Goal: Transaction & Acquisition: Purchase product/service

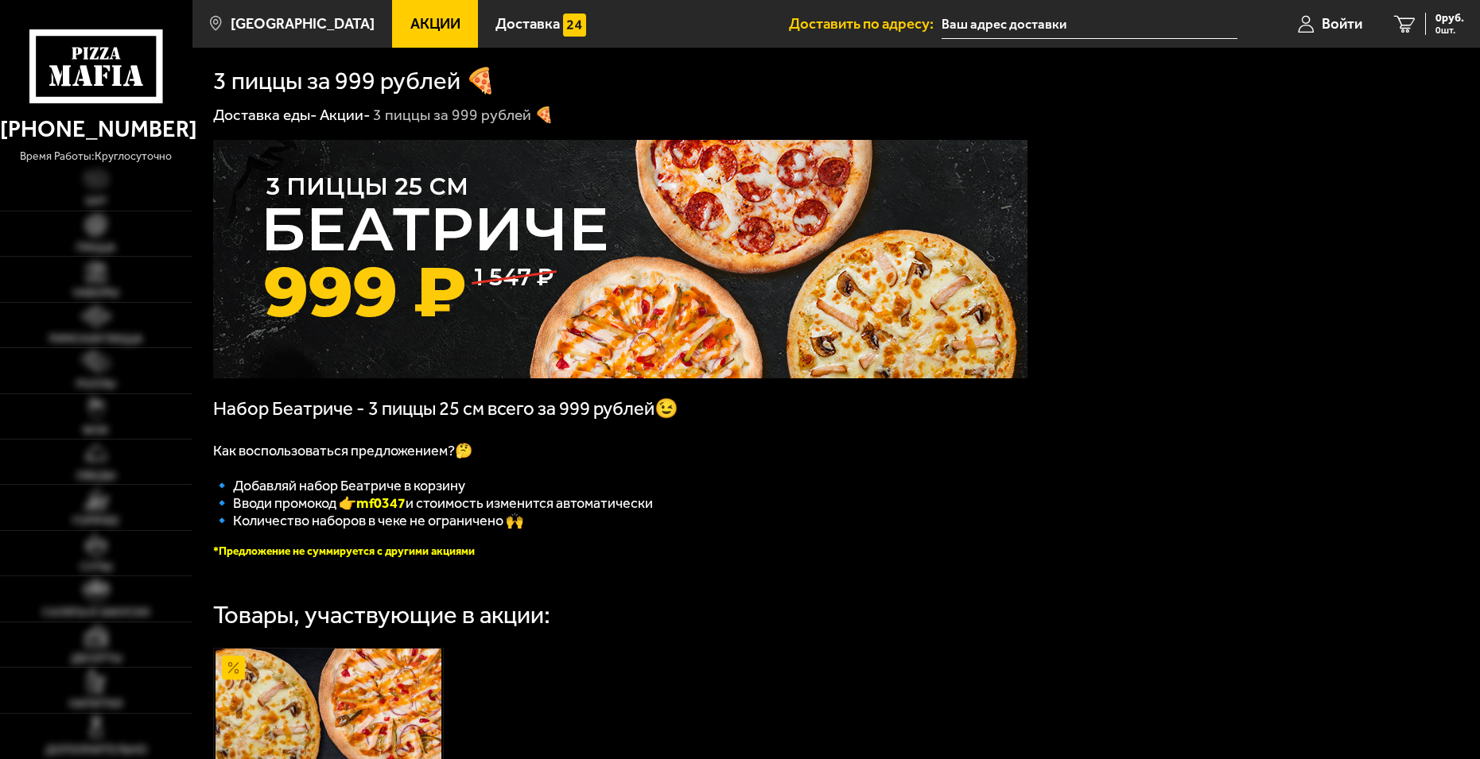
type input "[STREET_ADDRESS]"
click at [99, 235] on img at bounding box center [96, 225] width 22 height 22
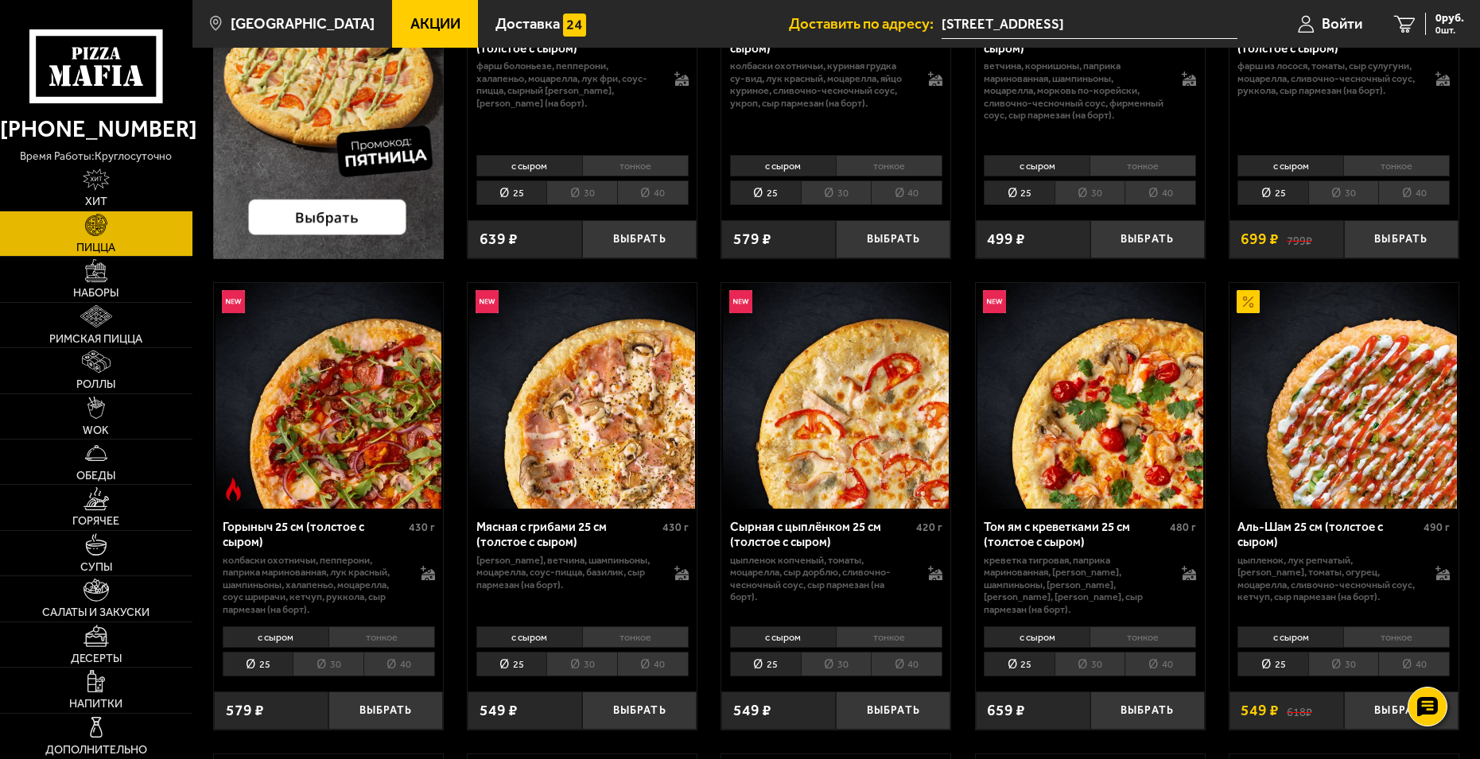
scroll to position [398, 0]
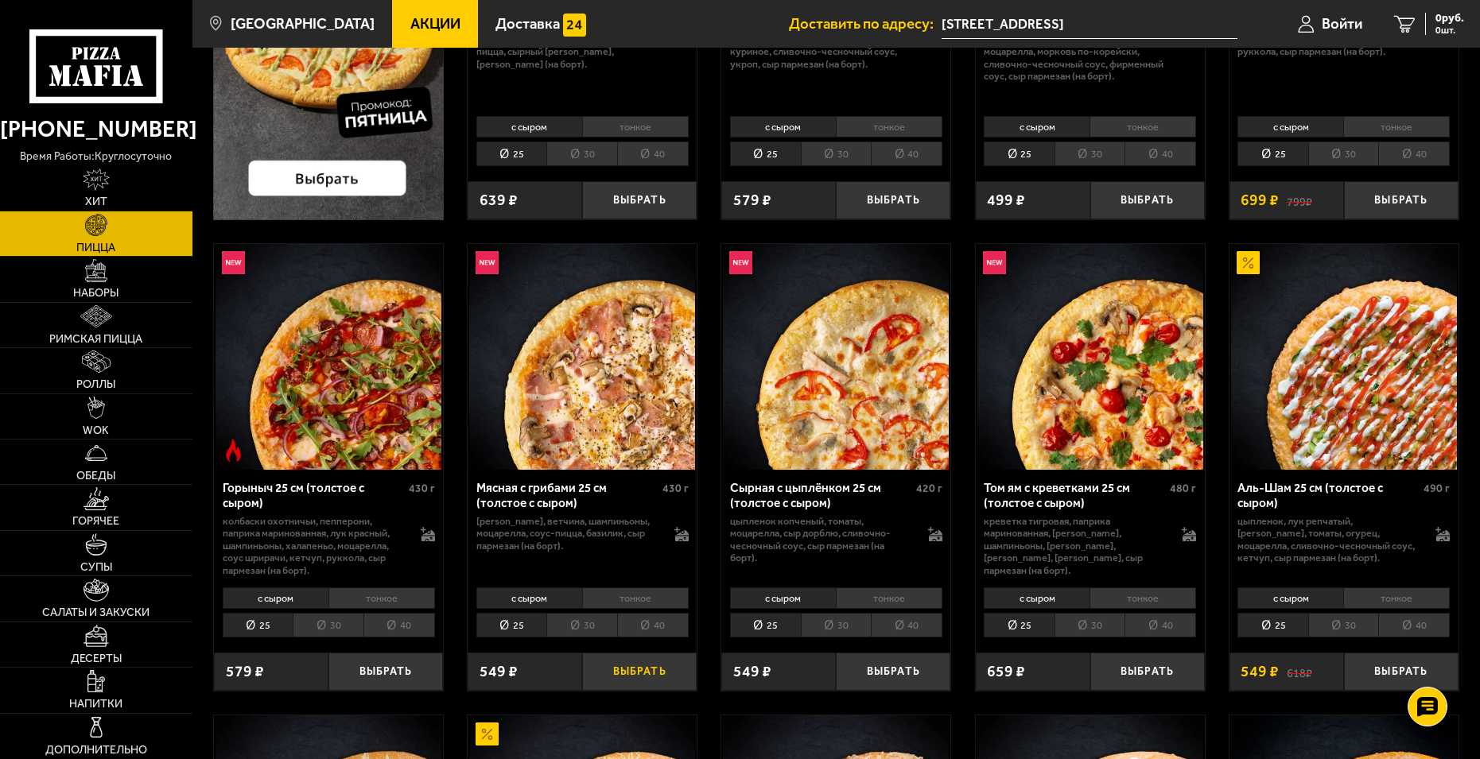
click at [644, 686] on button "Выбрать" at bounding box center [639, 671] width 115 height 37
click at [604, 595] on li "тонкое" at bounding box center [635, 599] width 107 height 22
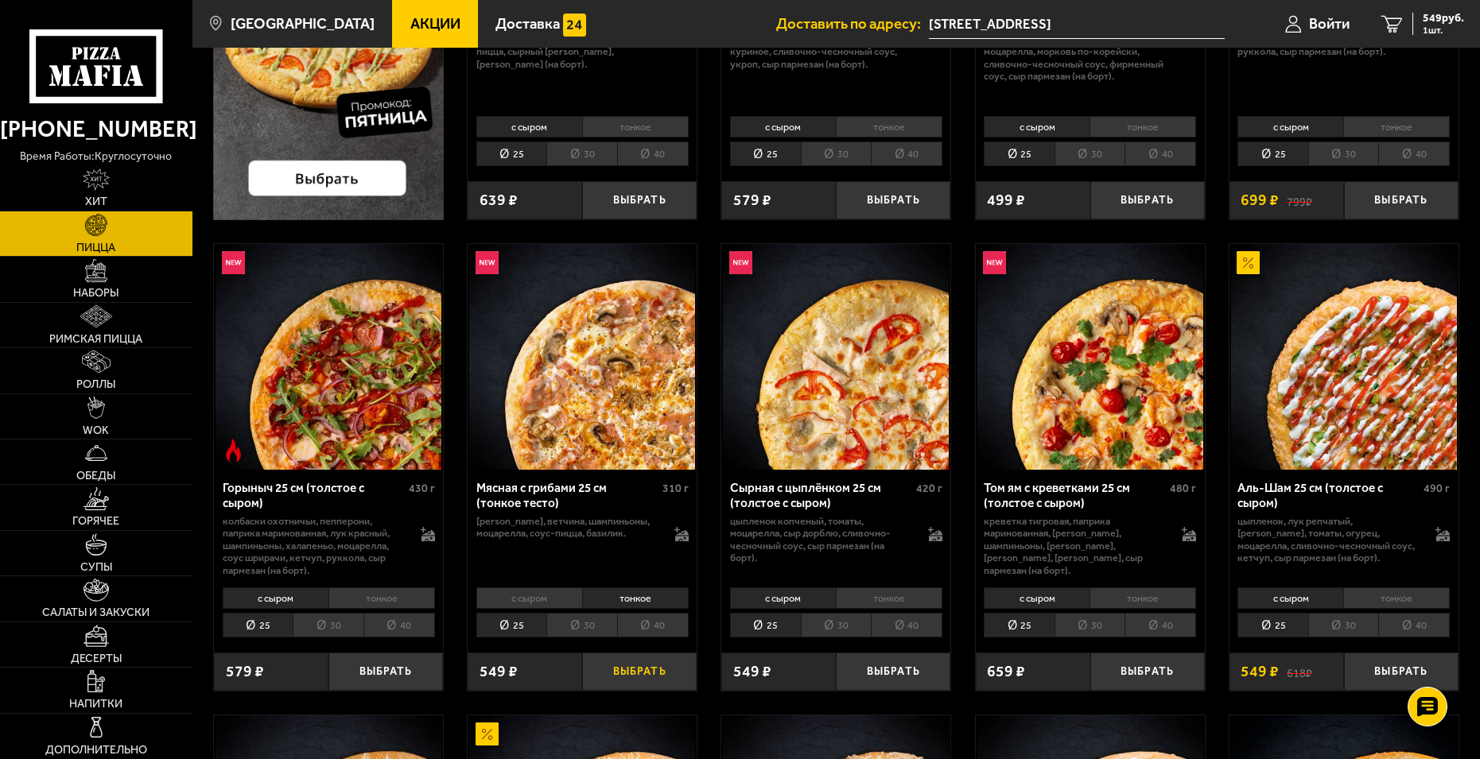
click at [617, 662] on button "Выбрать" at bounding box center [639, 671] width 115 height 37
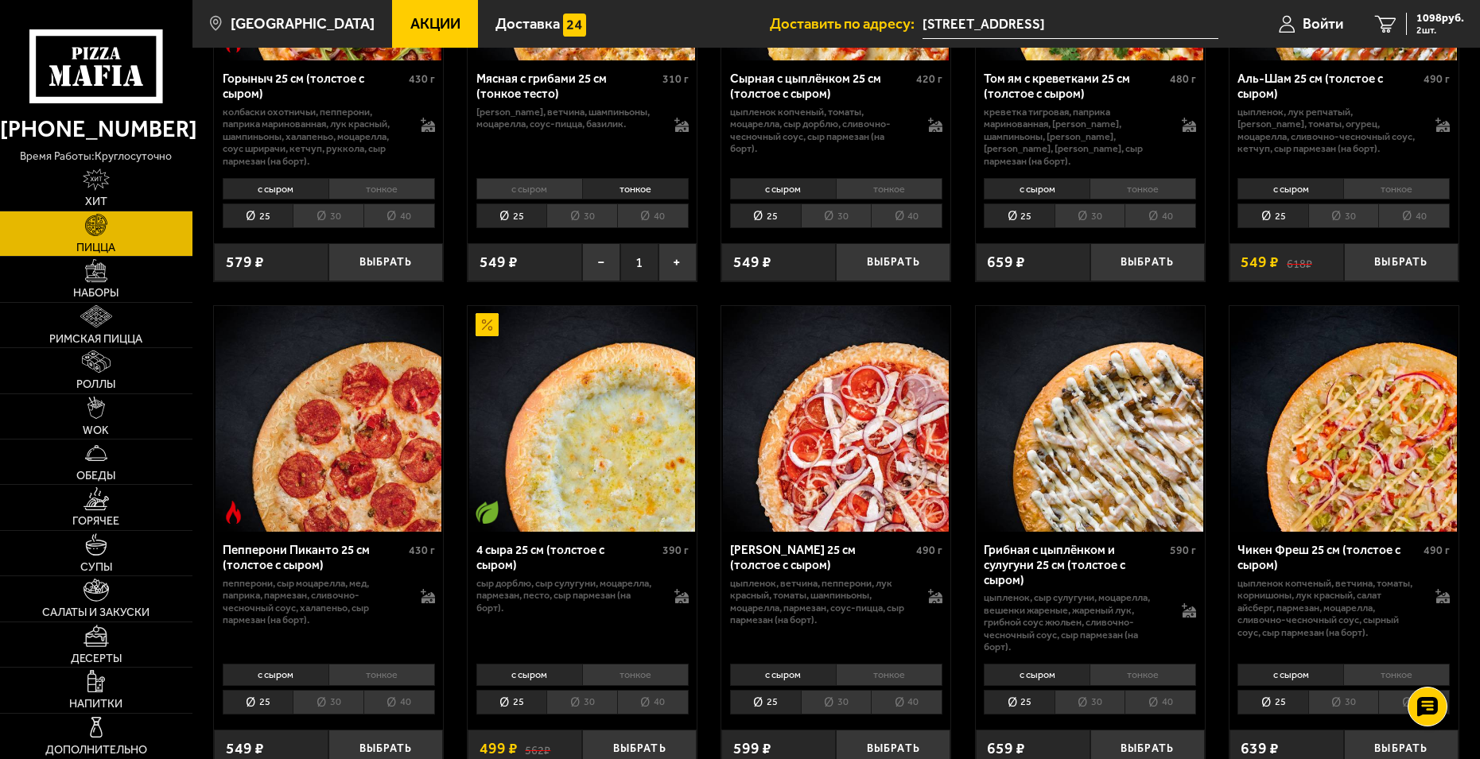
scroll to position [875, 0]
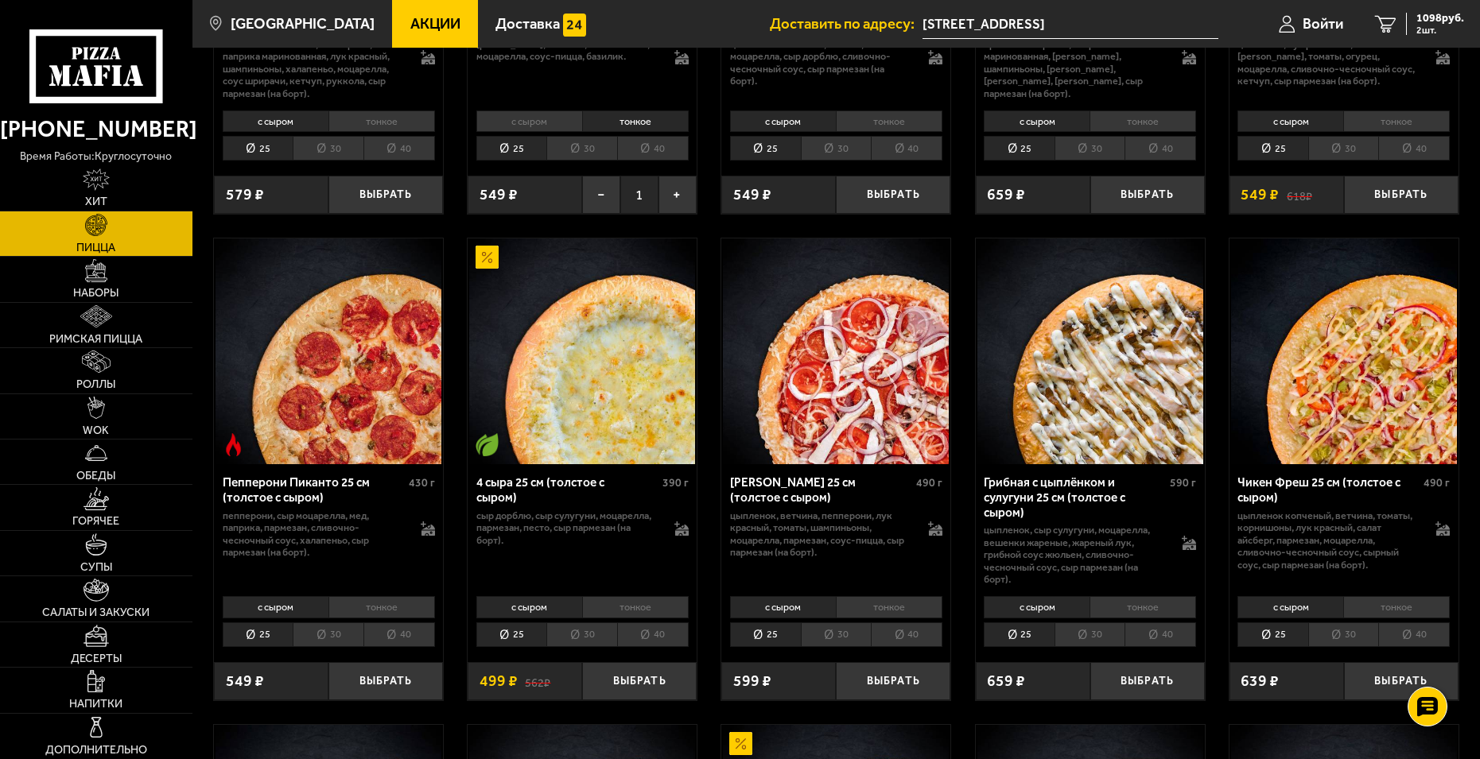
click at [617, 608] on li "тонкое" at bounding box center [635, 607] width 107 height 22
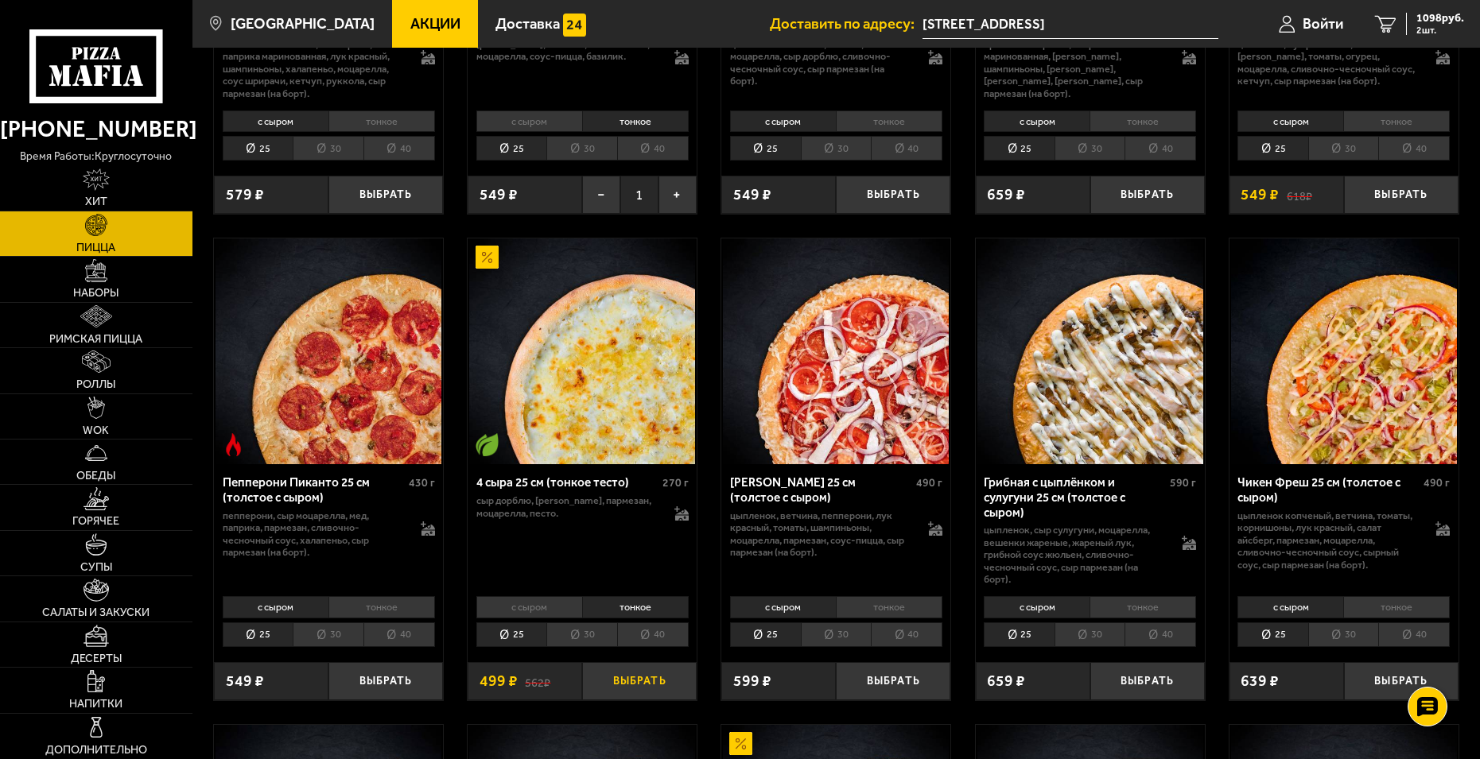
click at [623, 683] on button "Выбрать" at bounding box center [639, 680] width 115 height 37
click at [95, 363] on img at bounding box center [96, 362] width 29 height 22
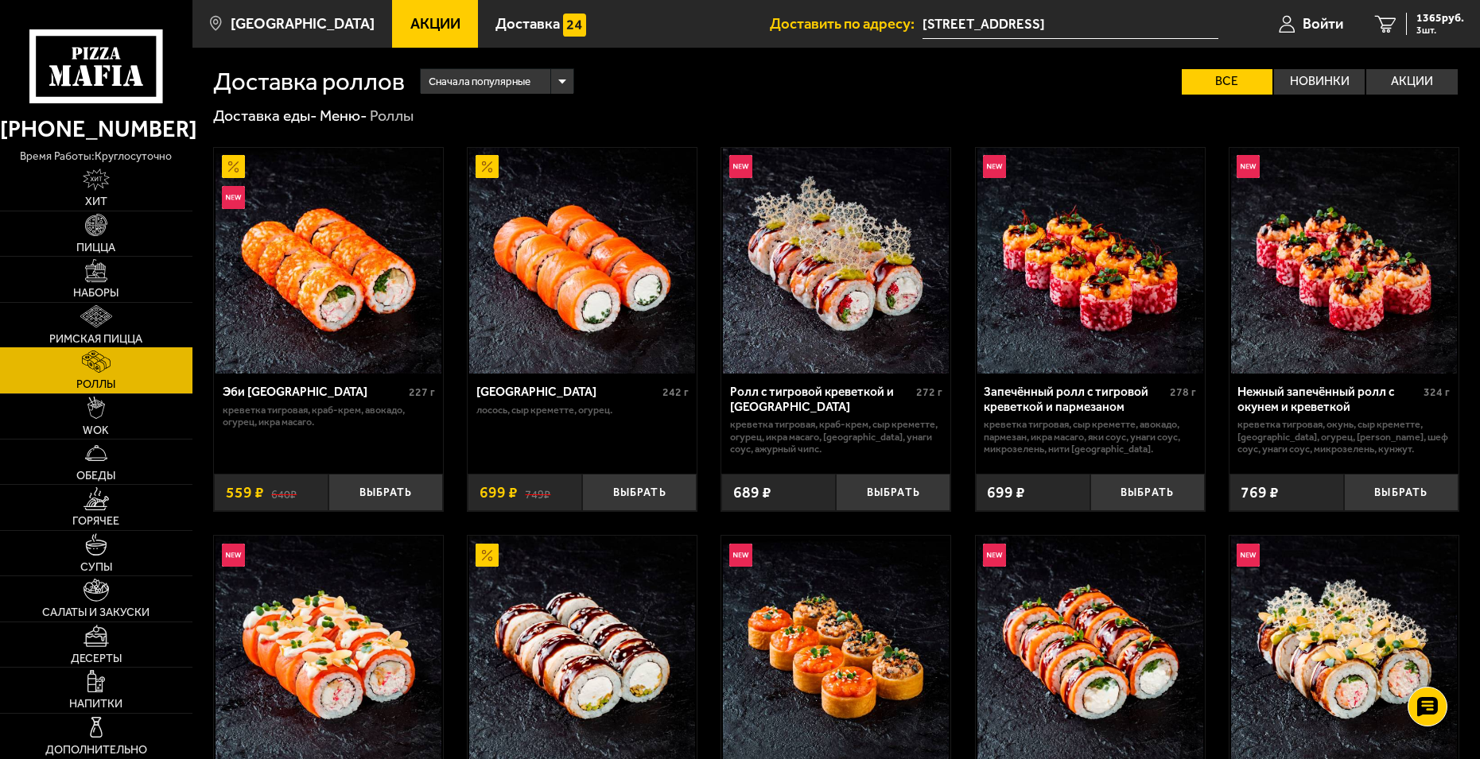
click at [95, 332] on link "Римская пицца" at bounding box center [96, 325] width 192 height 45
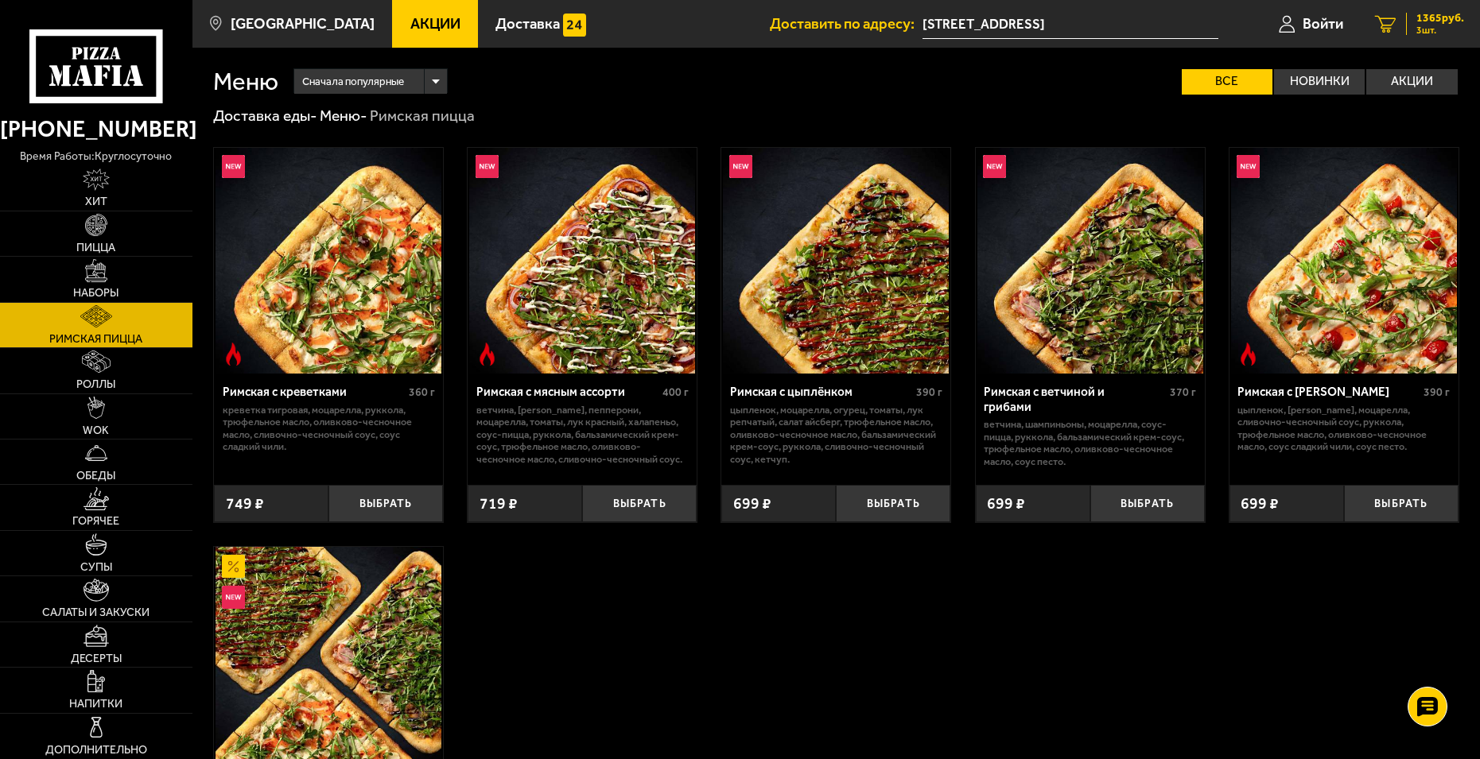
click at [1436, 22] on span "1365 руб." at bounding box center [1440, 18] width 48 height 11
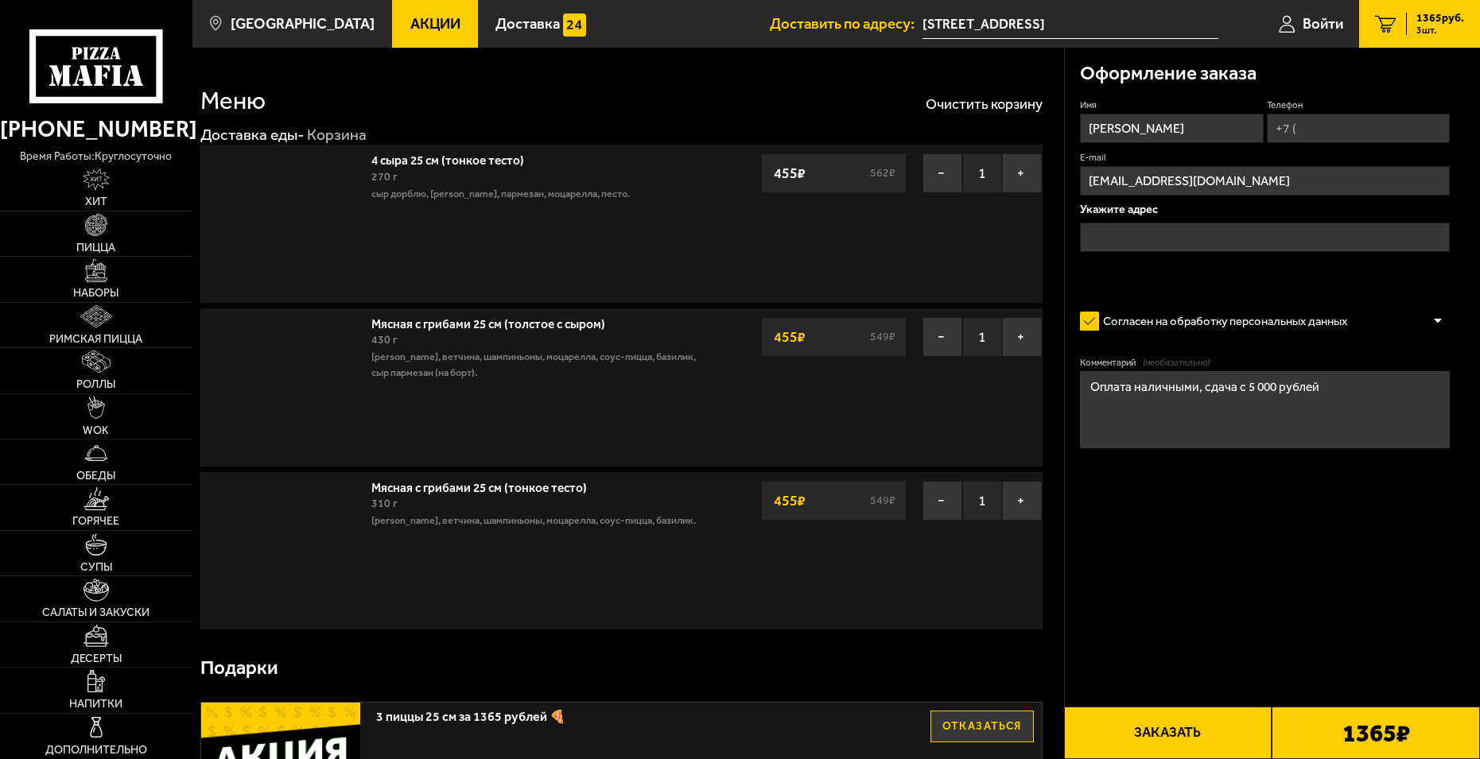
type input "[STREET_ADDRESS]"
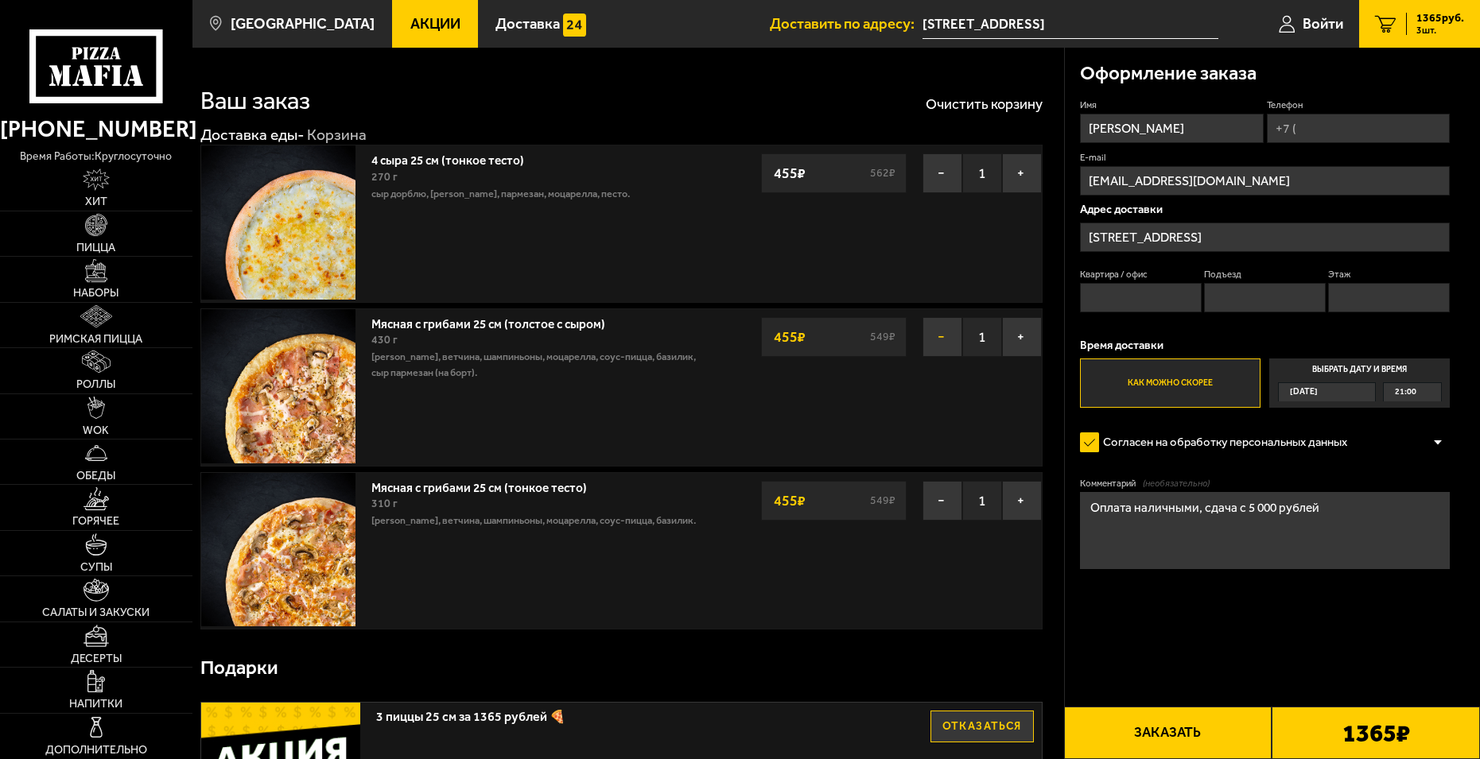
click at [940, 333] on button "−" at bounding box center [943, 337] width 40 height 40
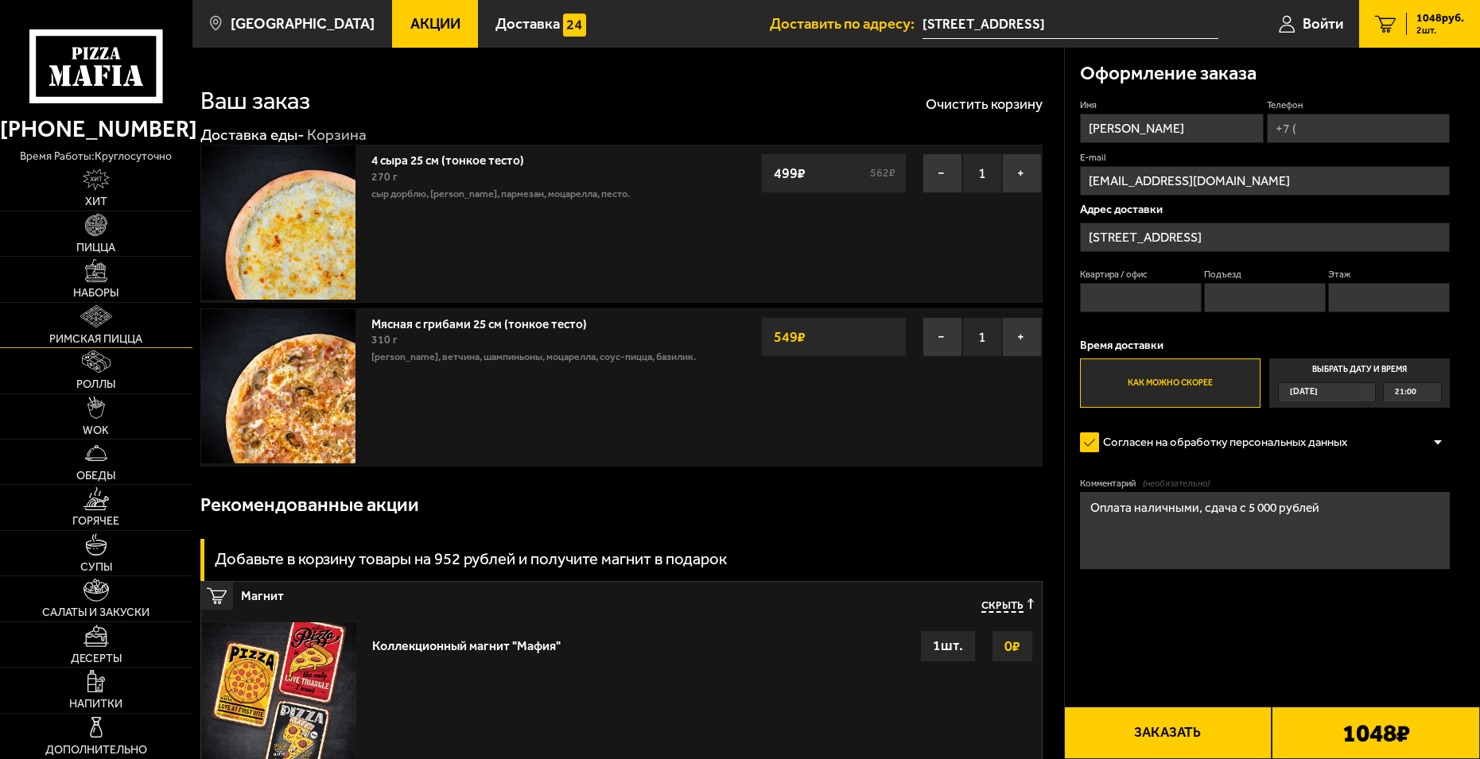
click at [91, 319] on img at bounding box center [96, 316] width 32 height 22
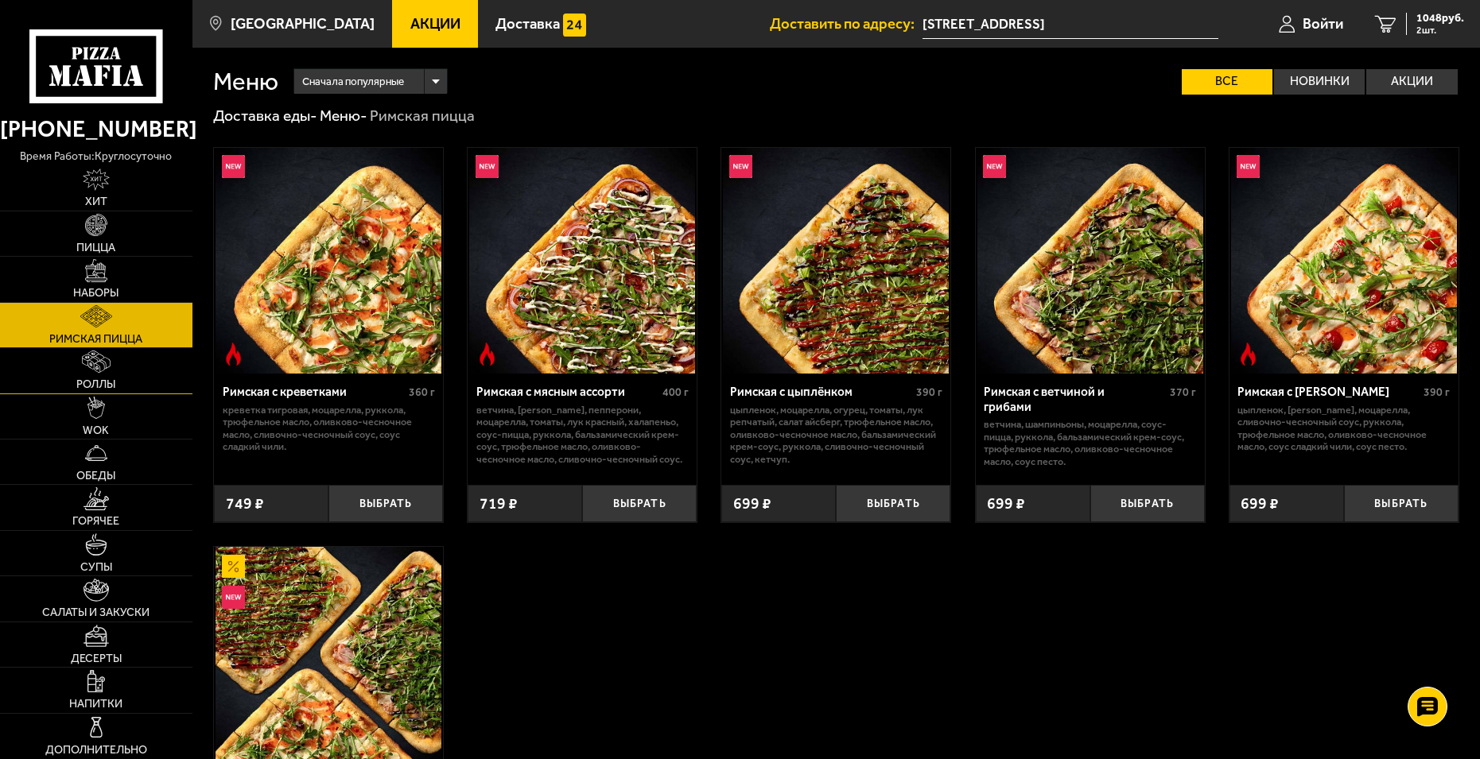
click at [97, 379] on span "Роллы" at bounding box center [95, 384] width 39 height 11
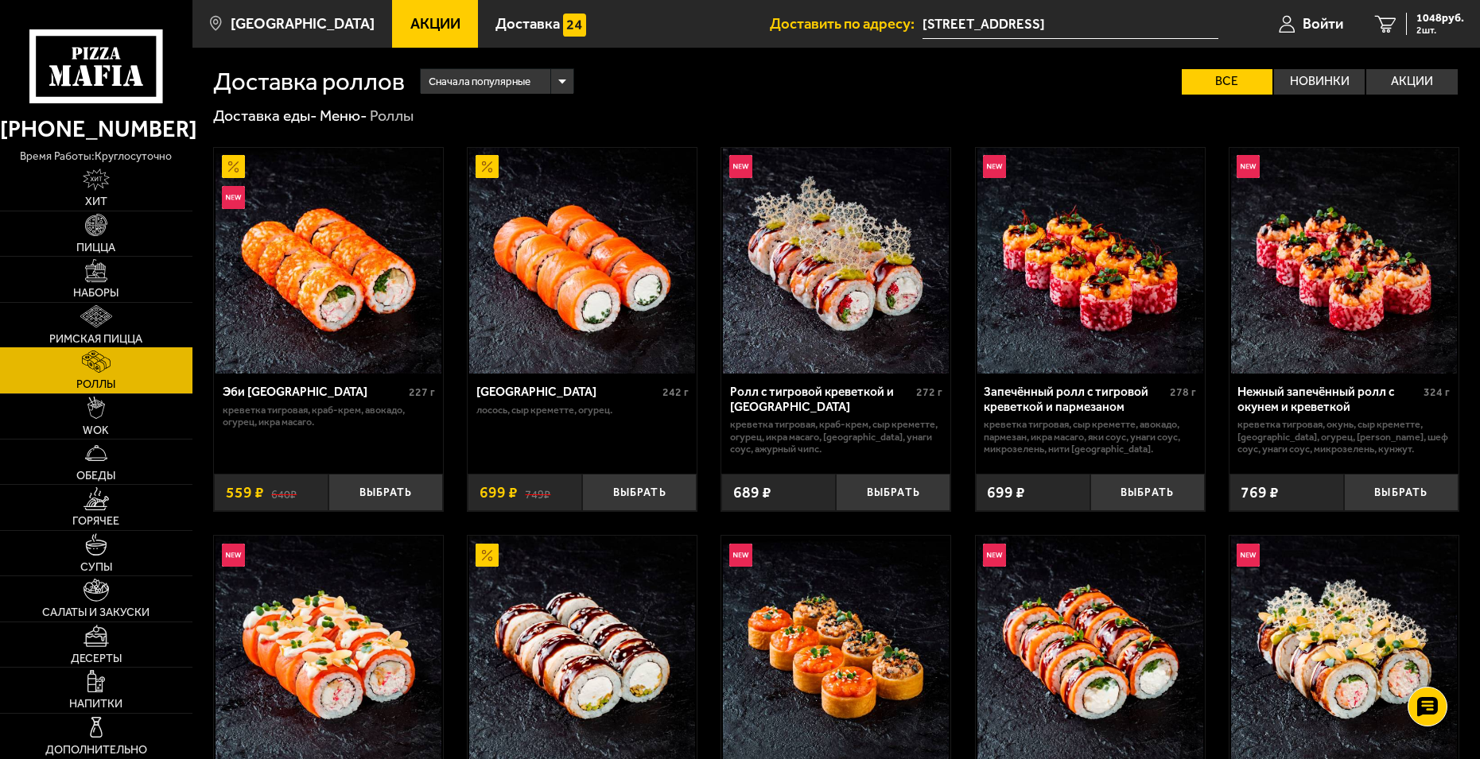
click at [118, 320] on link "Римская пицца" at bounding box center [96, 325] width 192 height 45
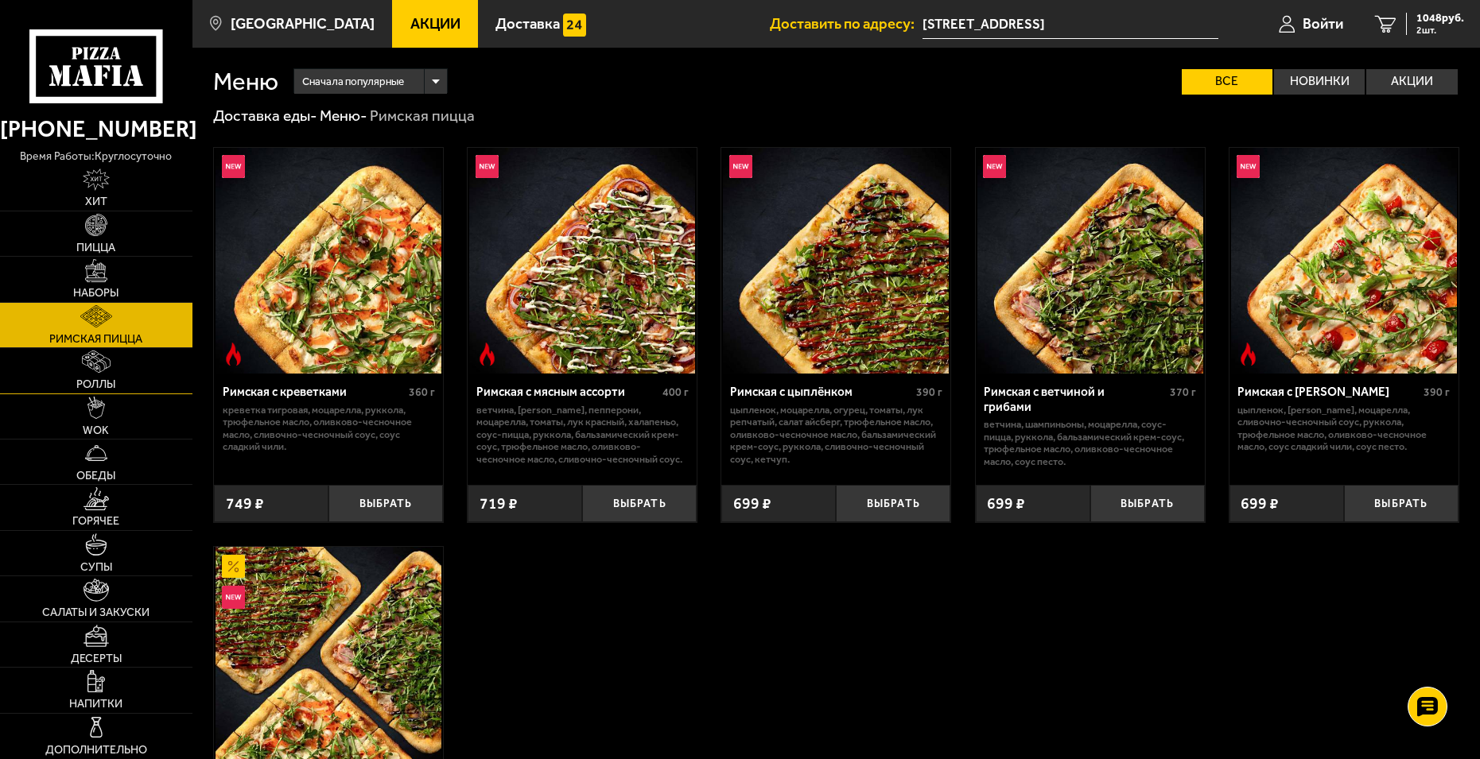
click at [107, 387] on span "Роллы" at bounding box center [95, 384] width 39 height 11
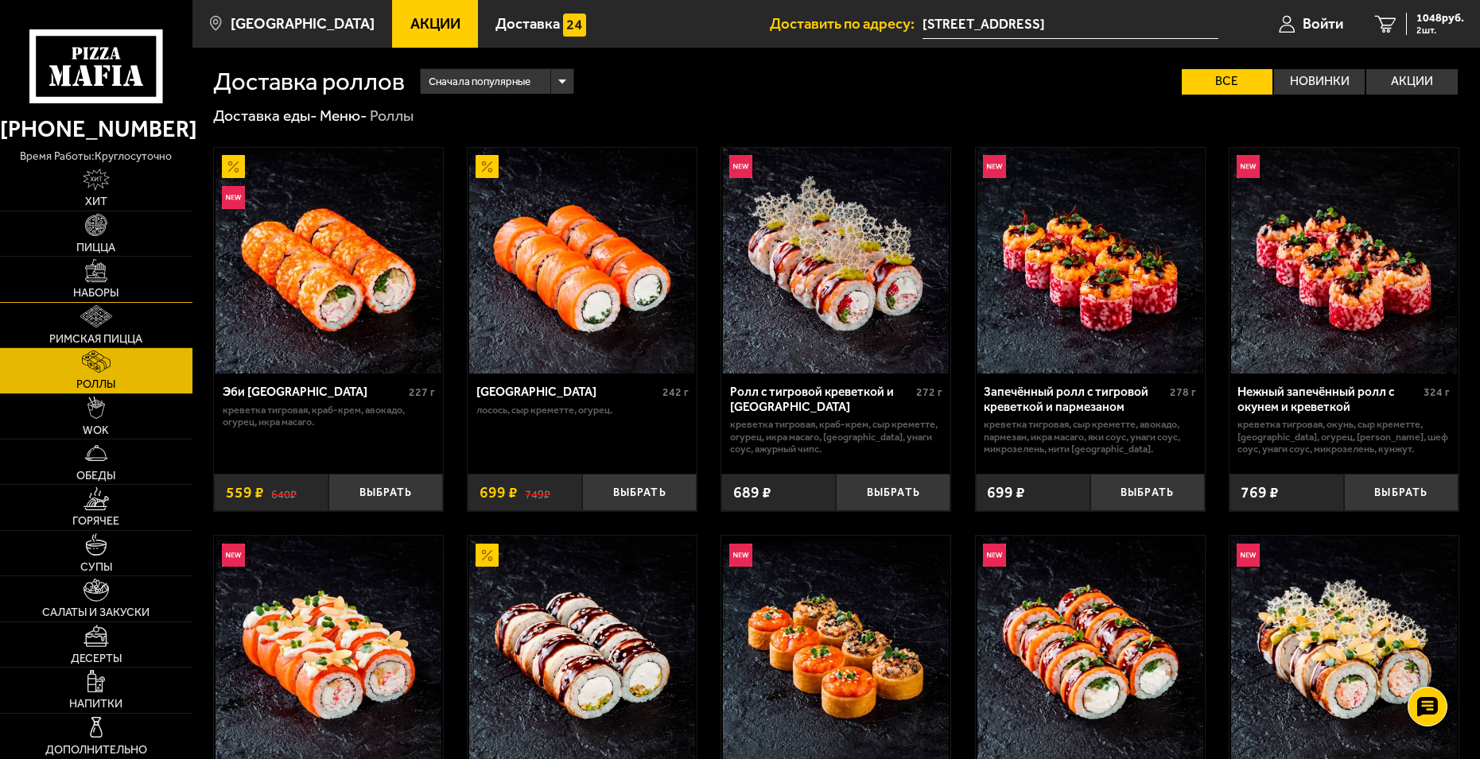
click at [122, 278] on link "Наборы" at bounding box center [96, 279] width 192 height 45
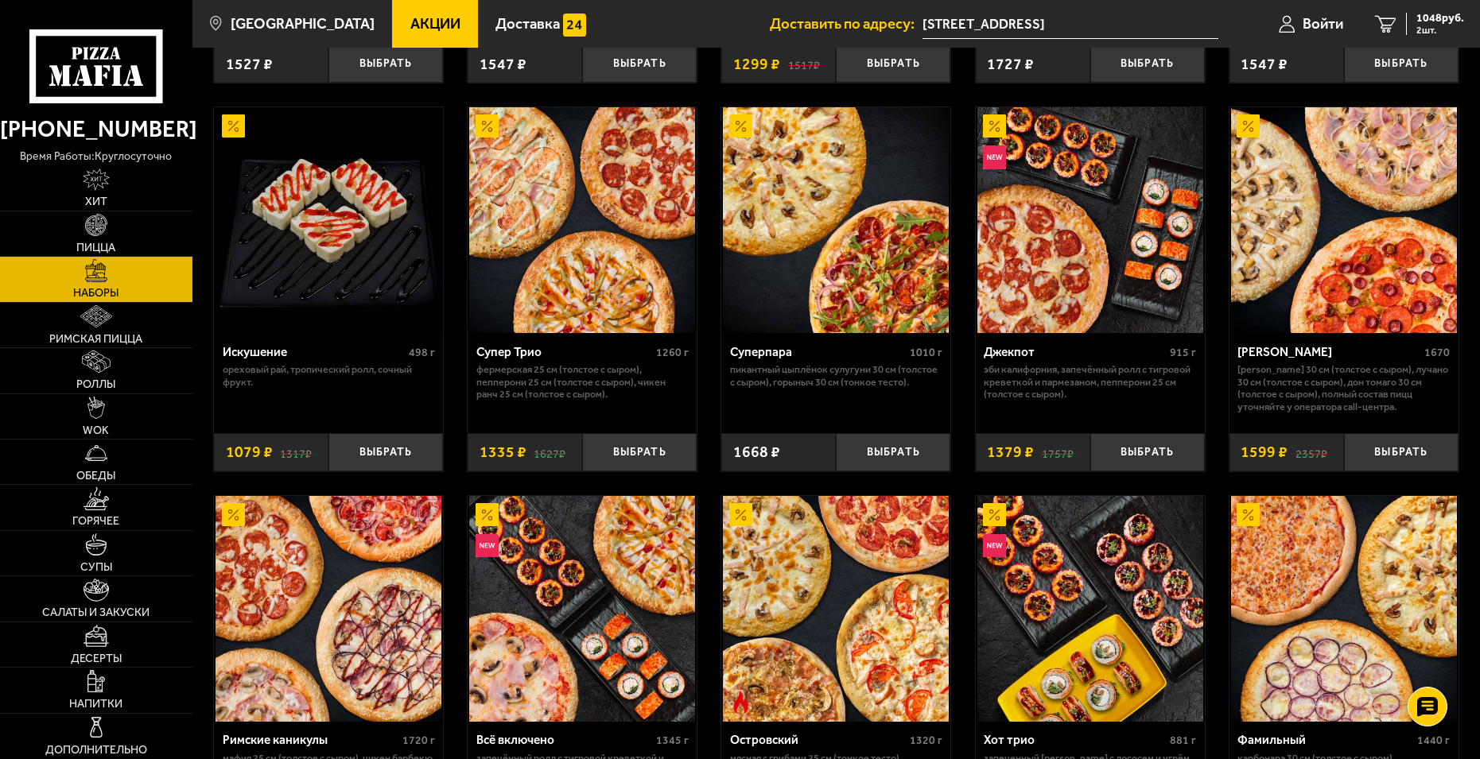
scroll to position [954, 0]
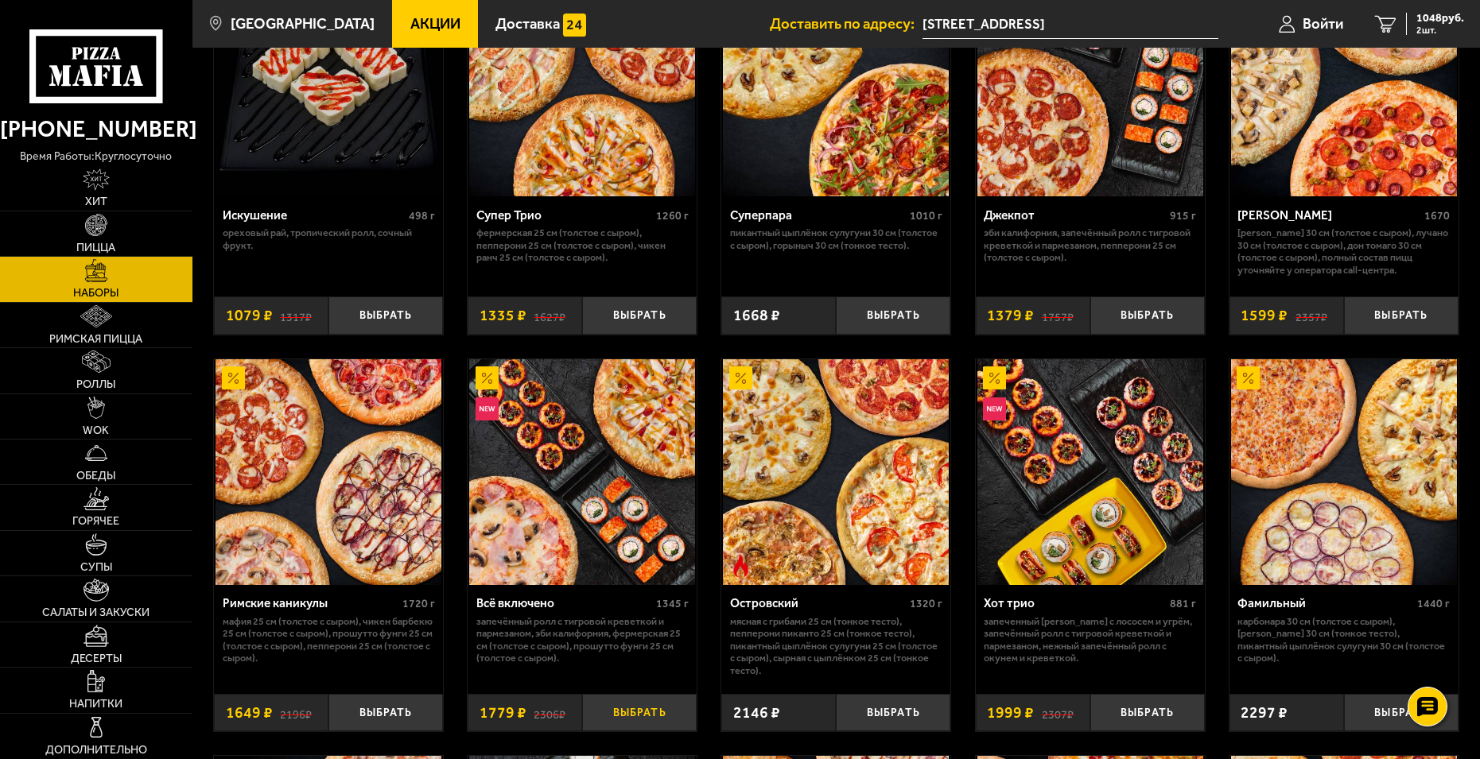
click at [623, 710] on button "Выбрать" at bounding box center [639, 712] width 115 height 37
click at [1434, 27] on span "3 шт." at bounding box center [1440, 30] width 48 height 10
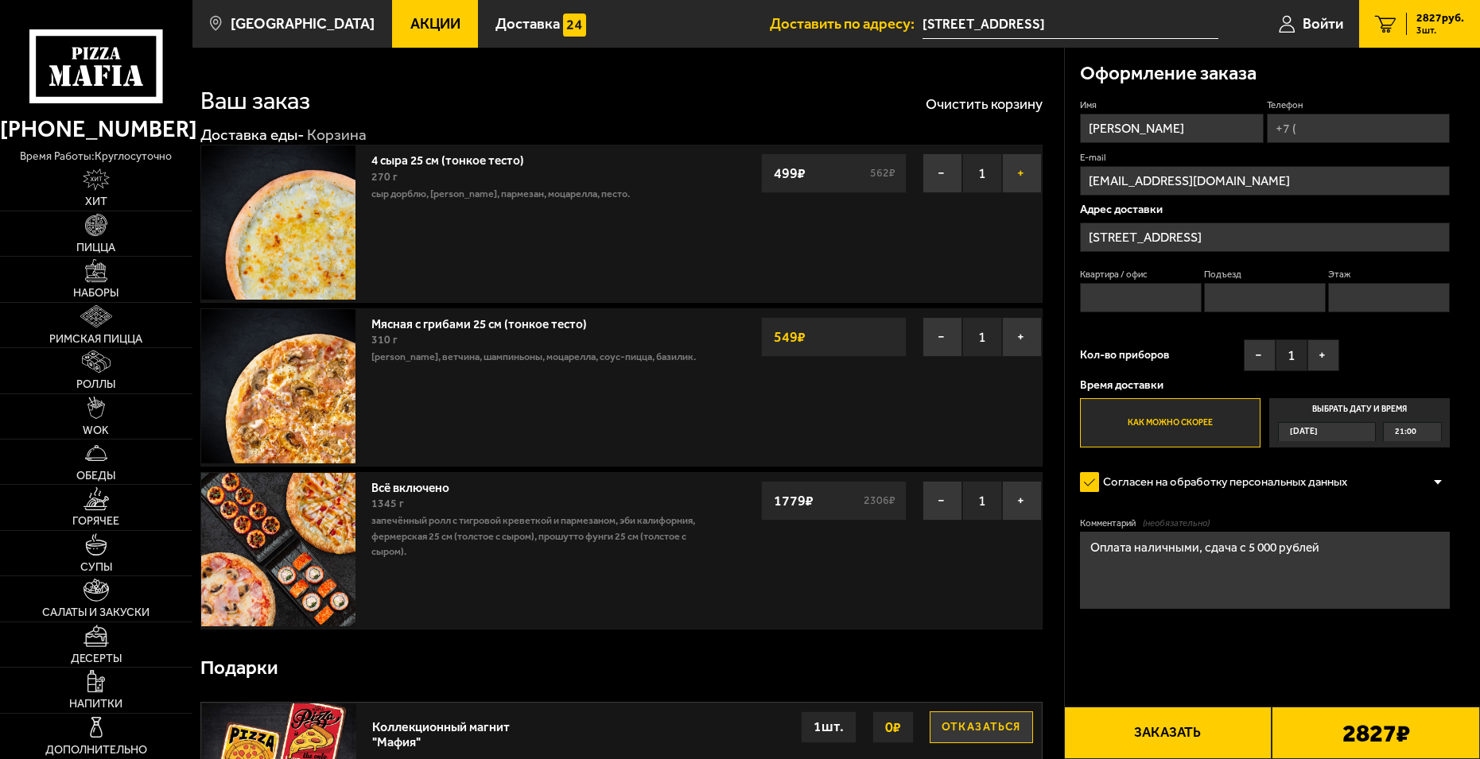
click at [1021, 177] on button "+" at bounding box center [1022, 173] width 40 height 40
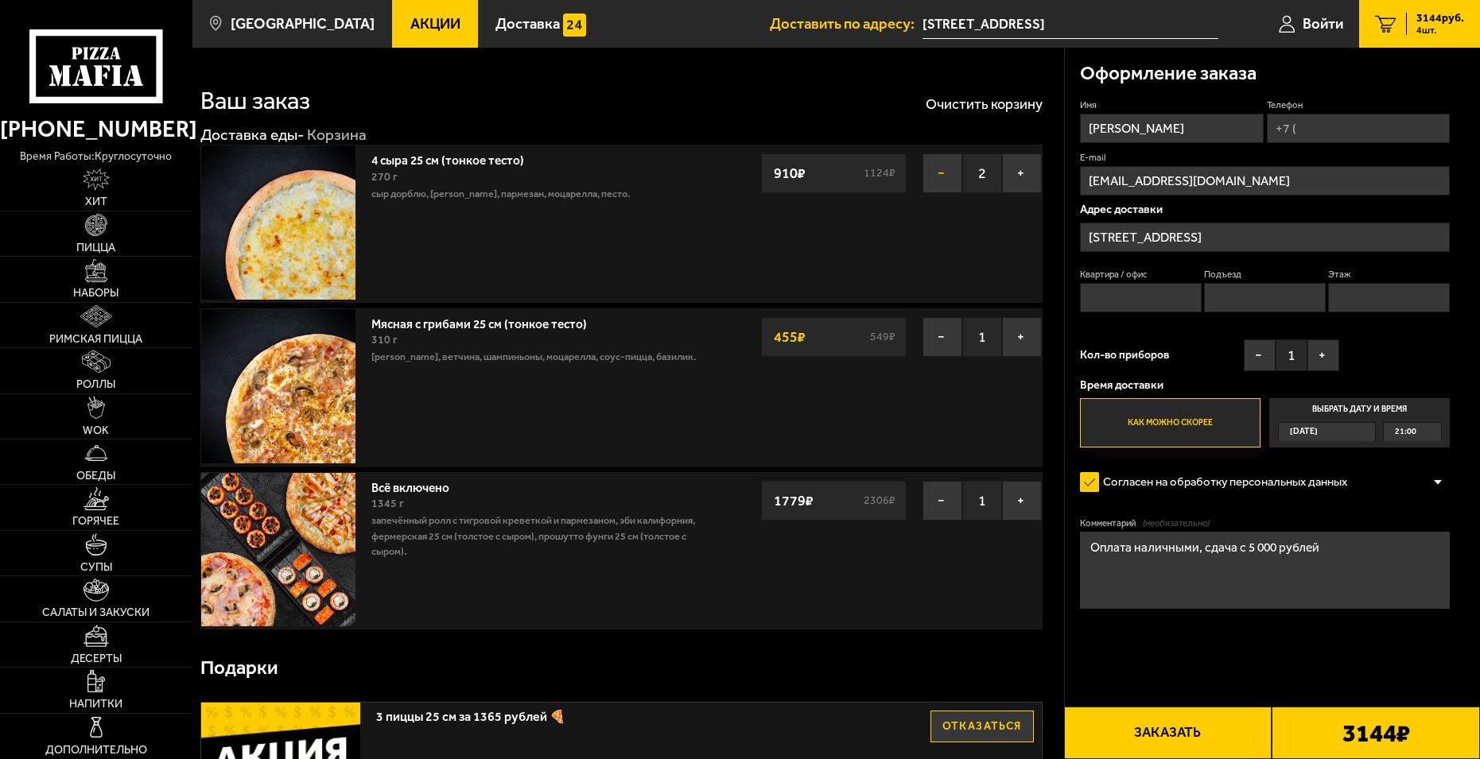
click at [943, 180] on button "−" at bounding box center [943, 173] width 40 height 40
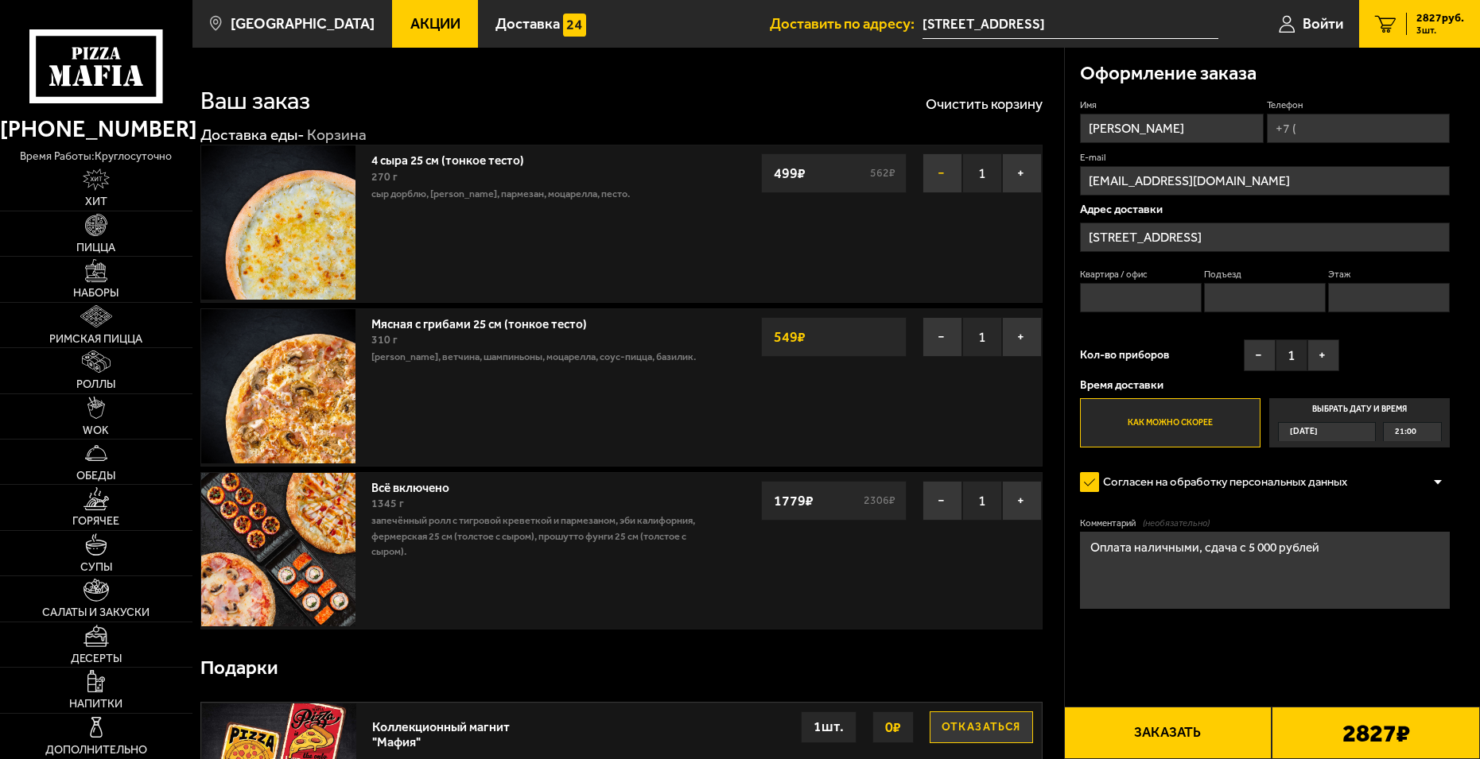
click at [943, 180] on button "−" at bounding box center [943, 173] width 40 height 40
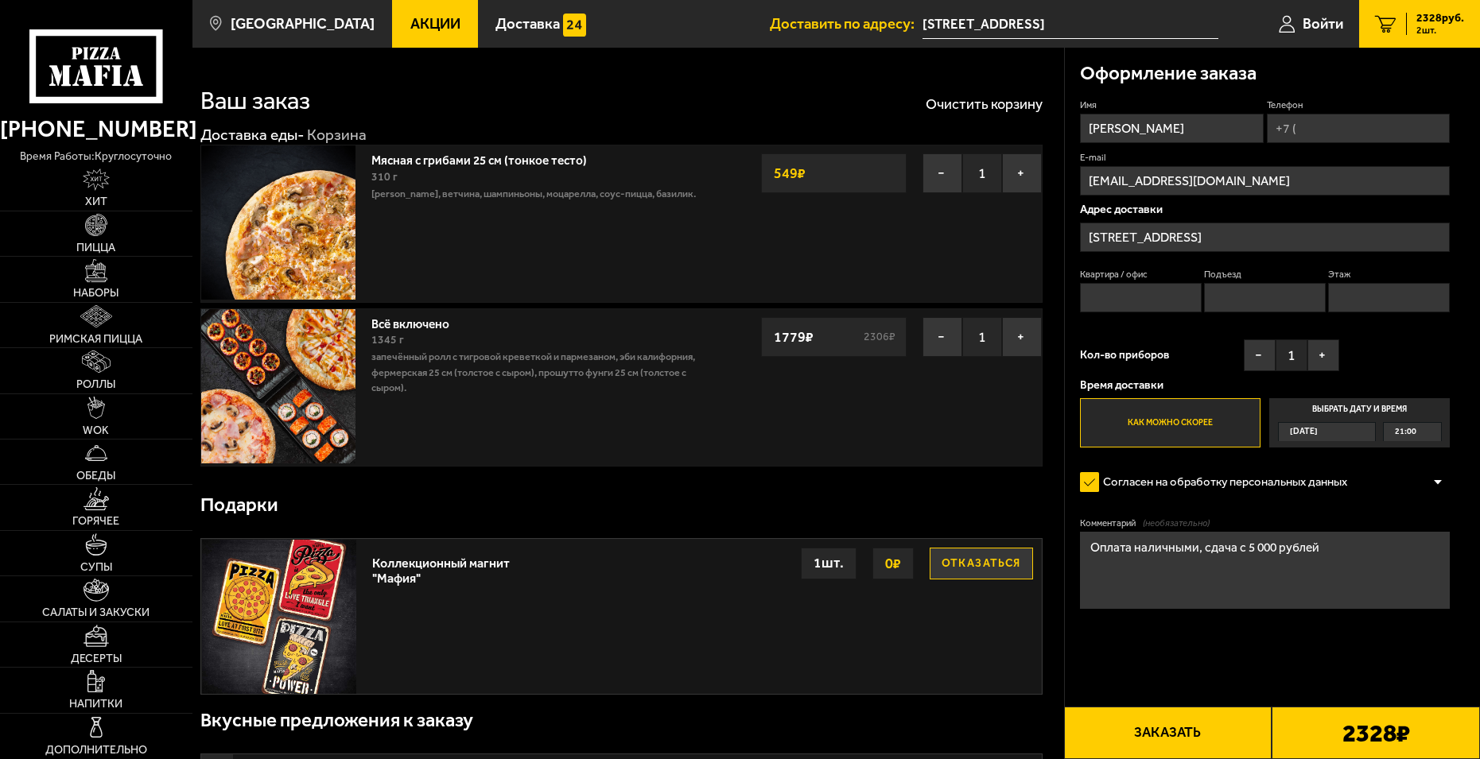
click at [943, 180] on button "−" at bounding box center [943, 173] width 40 height 40
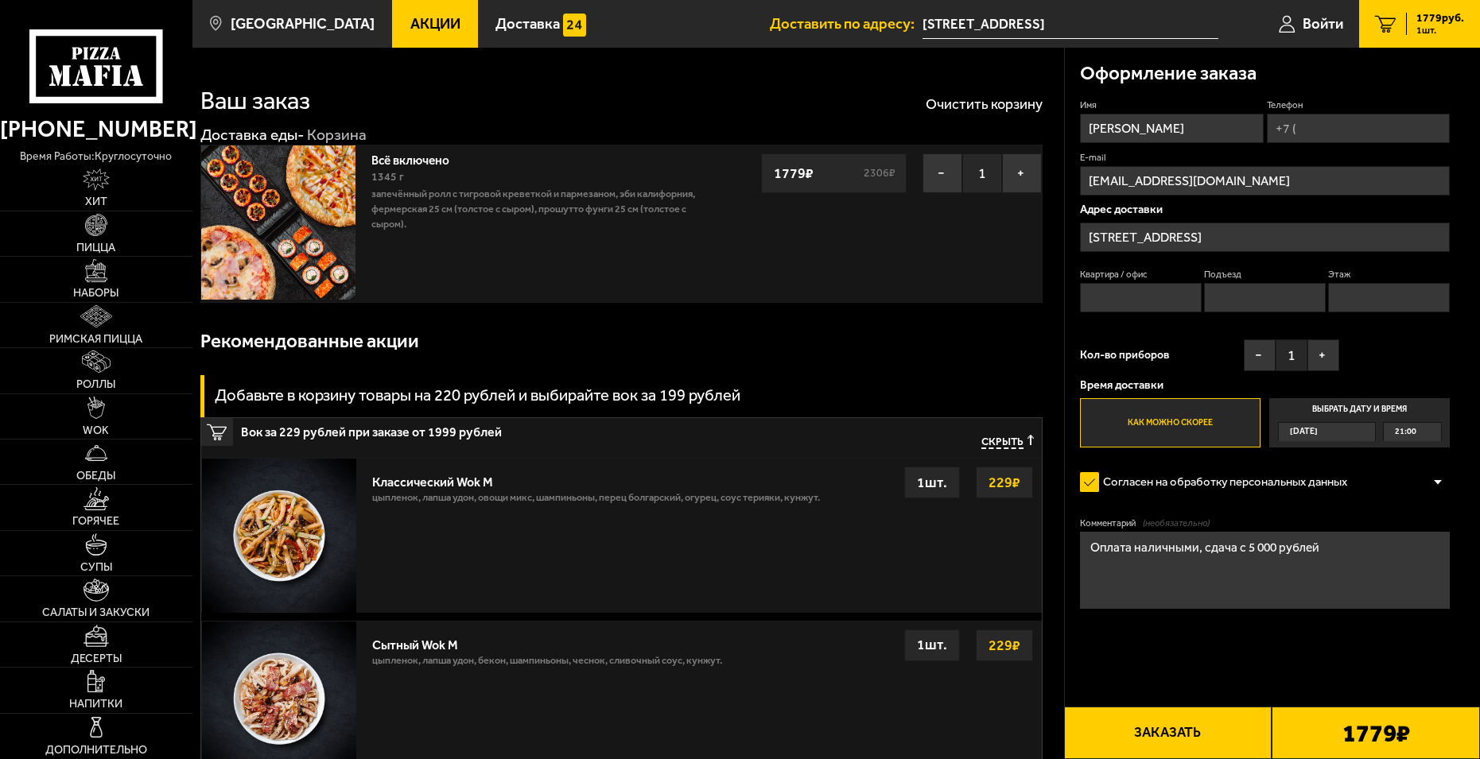
click at [1369, 124] on input "Телефон" at bounding box center [1359, 128] width 184 height 29
type input "[PHONE_NUMBER]"
click at [1132, 305] on input "Квартира / офис" at bounding box center [1141, 297] width 122 height 29
type input "137"
click at [1229, 284] on input "Подъезд" at bounding box center [1265, 297] width 122 height 29
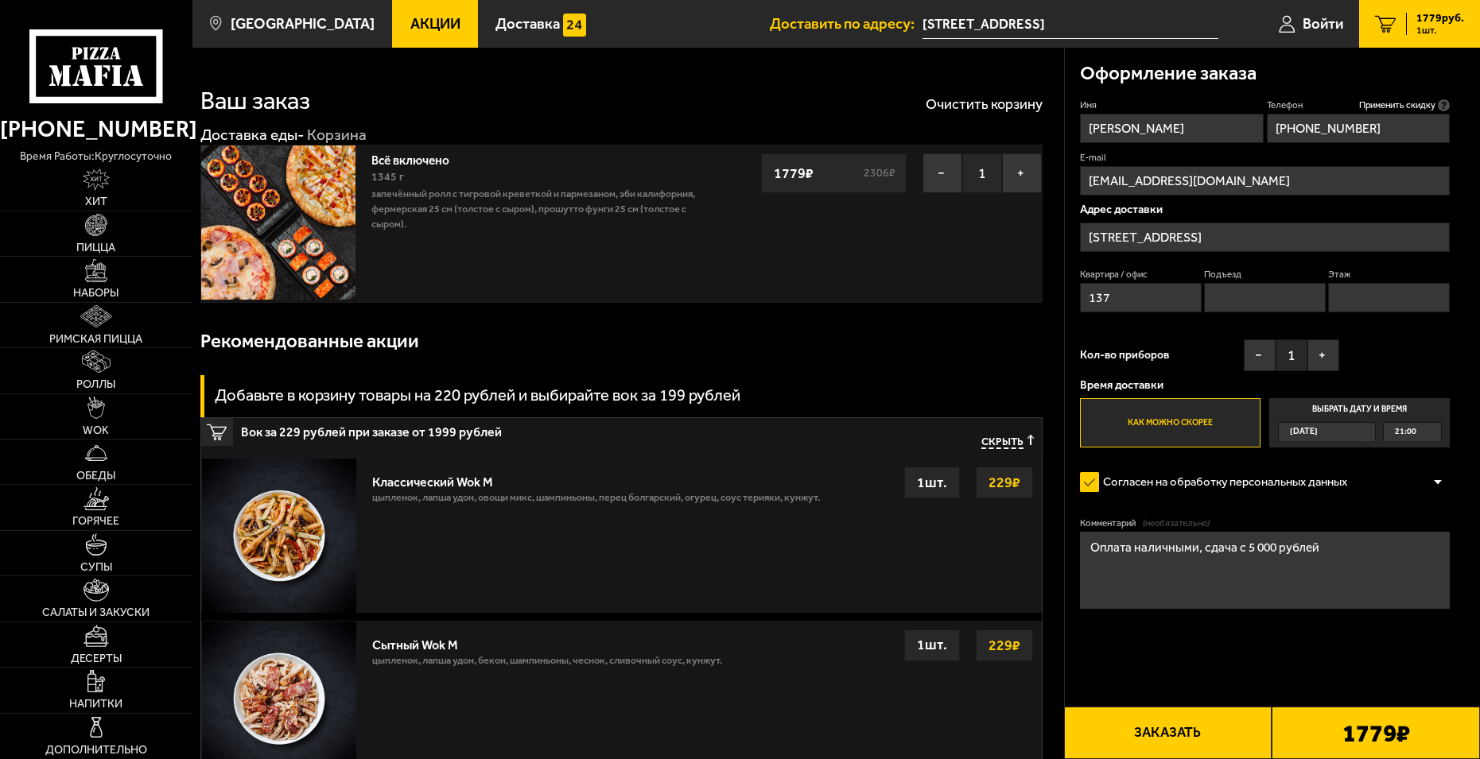
type input "4"
click at [1361, 297] on input "Этаж" at bounding box center [1389, 297] width 122 height 29
type input "8"
click at [1327, 355] on button "+" at bounding box center [1323, 356] width 32 height 32
click at [1343, 550] on textarea "Оплата наличными, сдача с 5 000 рублей" at bounding box center [1265, 570] width 370 height 77
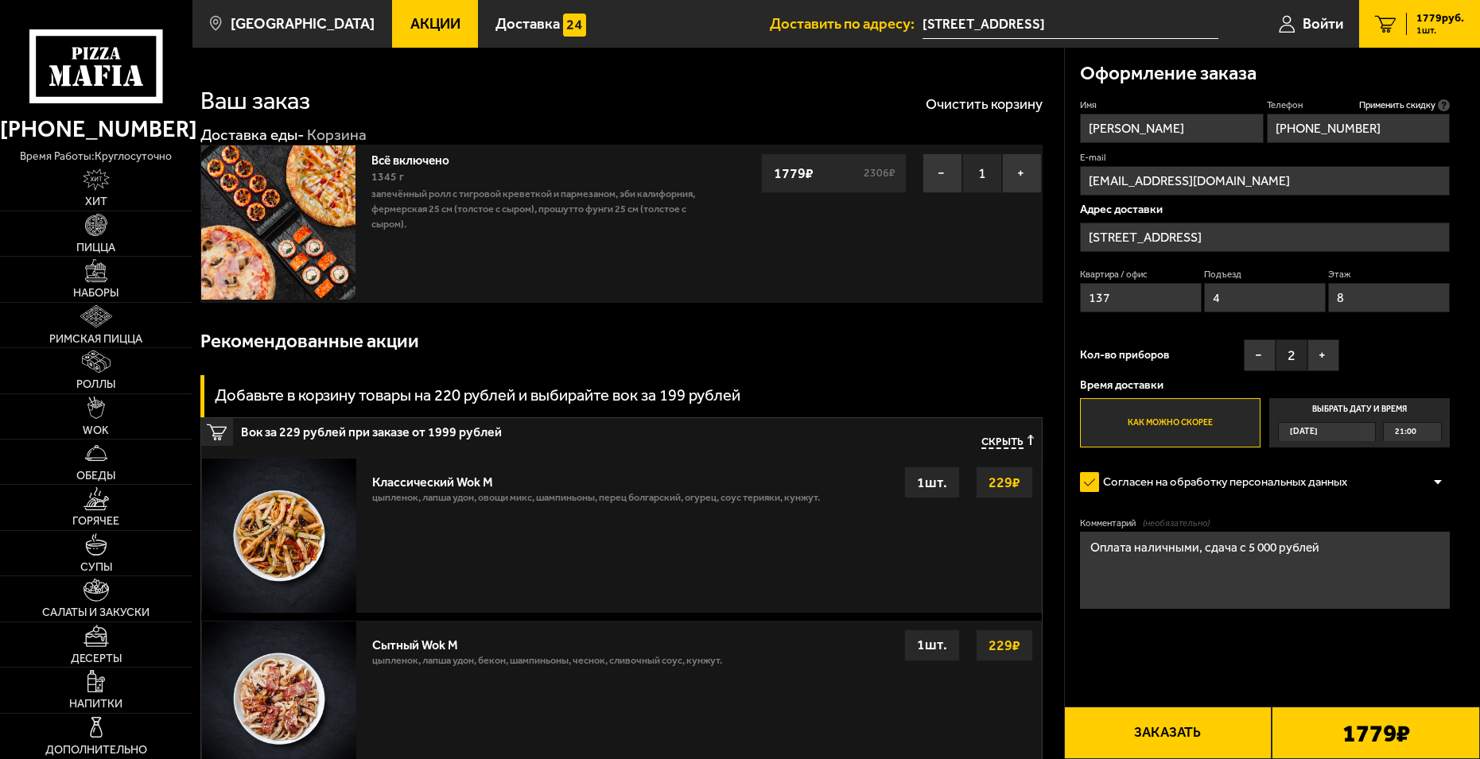
drag, startPoint x: 1343, startPoint y: 550, endPoint x: 1051, endPoint y: 580, distance: 294.2
click at [1152, 735] on button "Заказать" at bounding box center [1168, 733] width 208 height 52
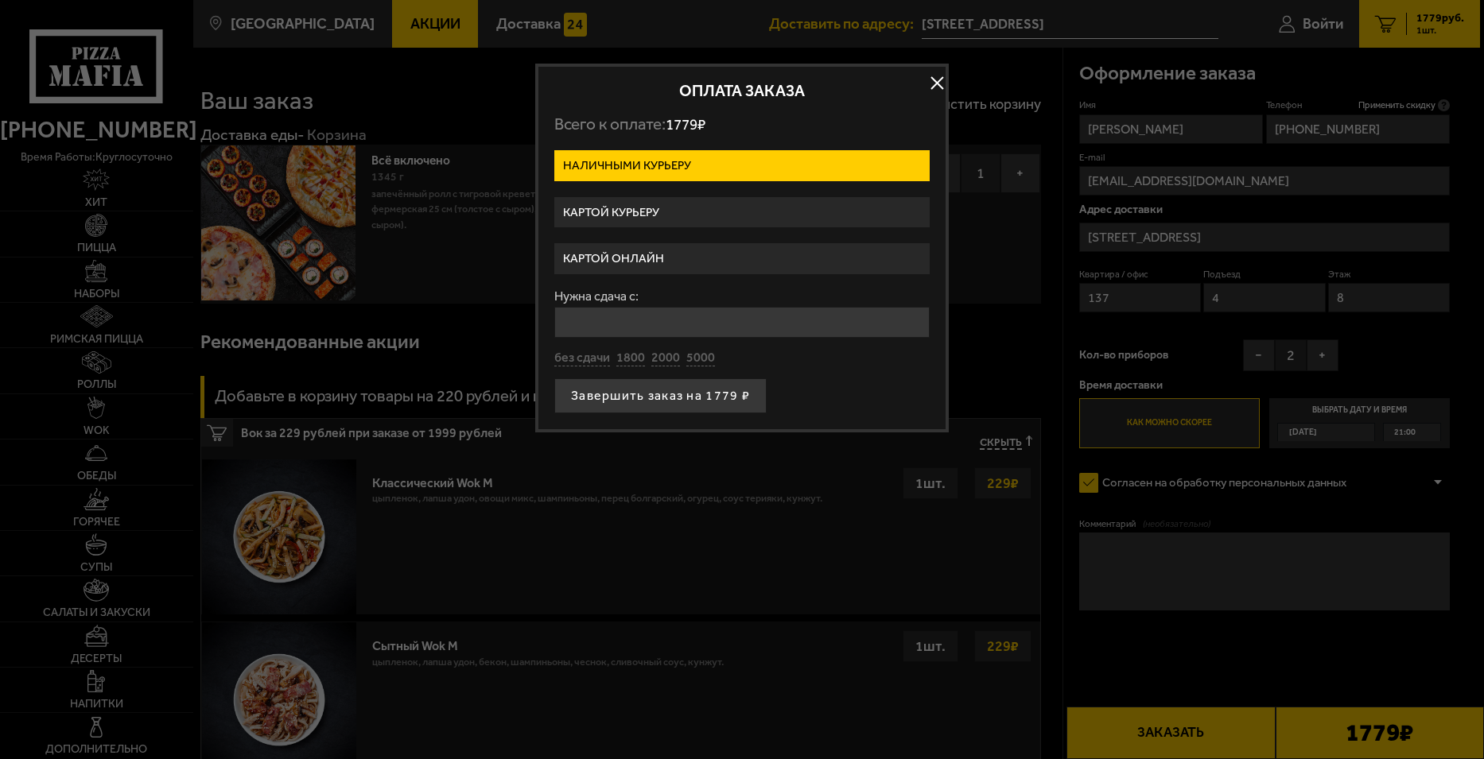
click at [657, 201] on label "Картой курьеру" at bounding box center [741, 212] width 375 height 31
click at [0, 0] on input "Картой курьеру" at bounding box center [0, 0] width 0 height 0
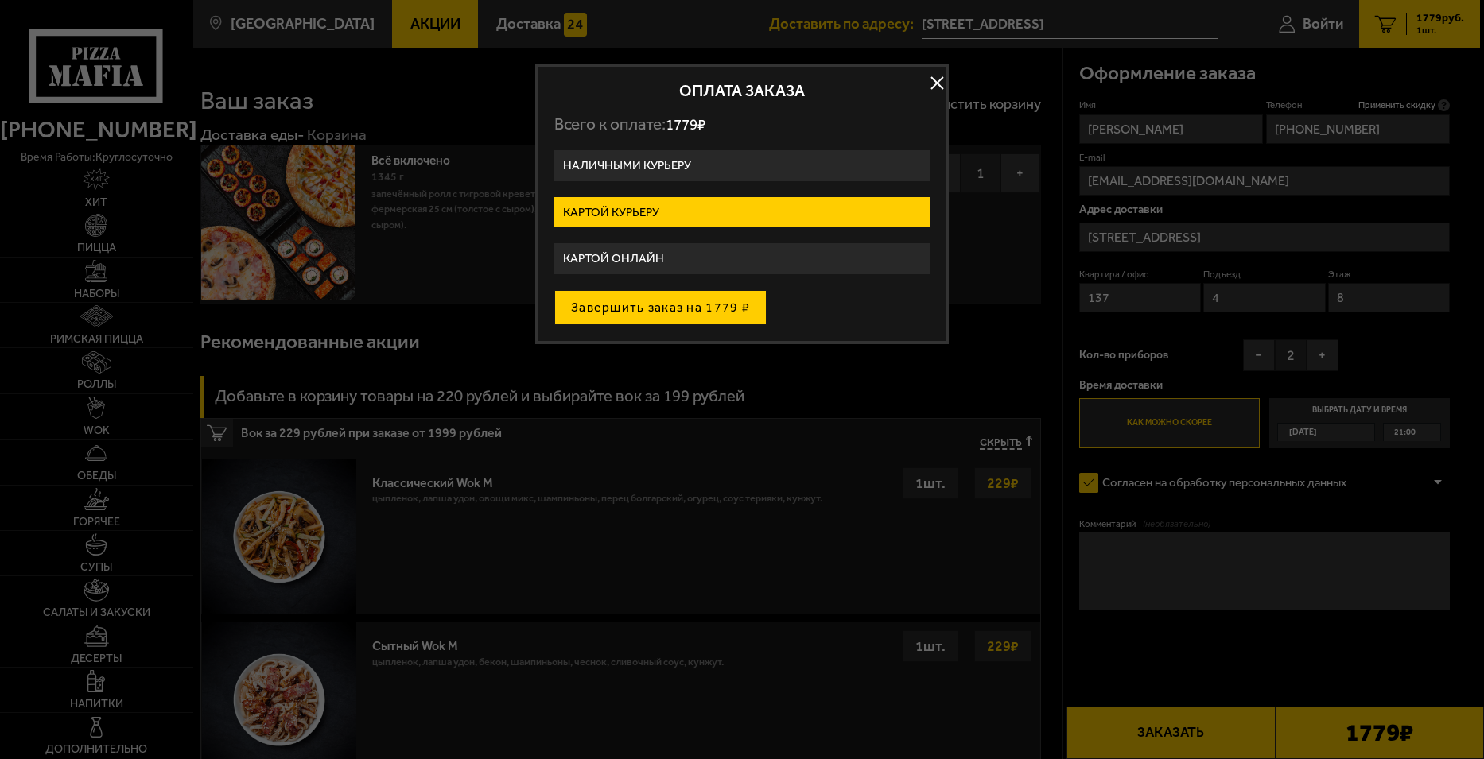
click at [686, 308] on button "Завершить заказ на 1779 ₽" at bounding box center [660, 307] width 212 height 35
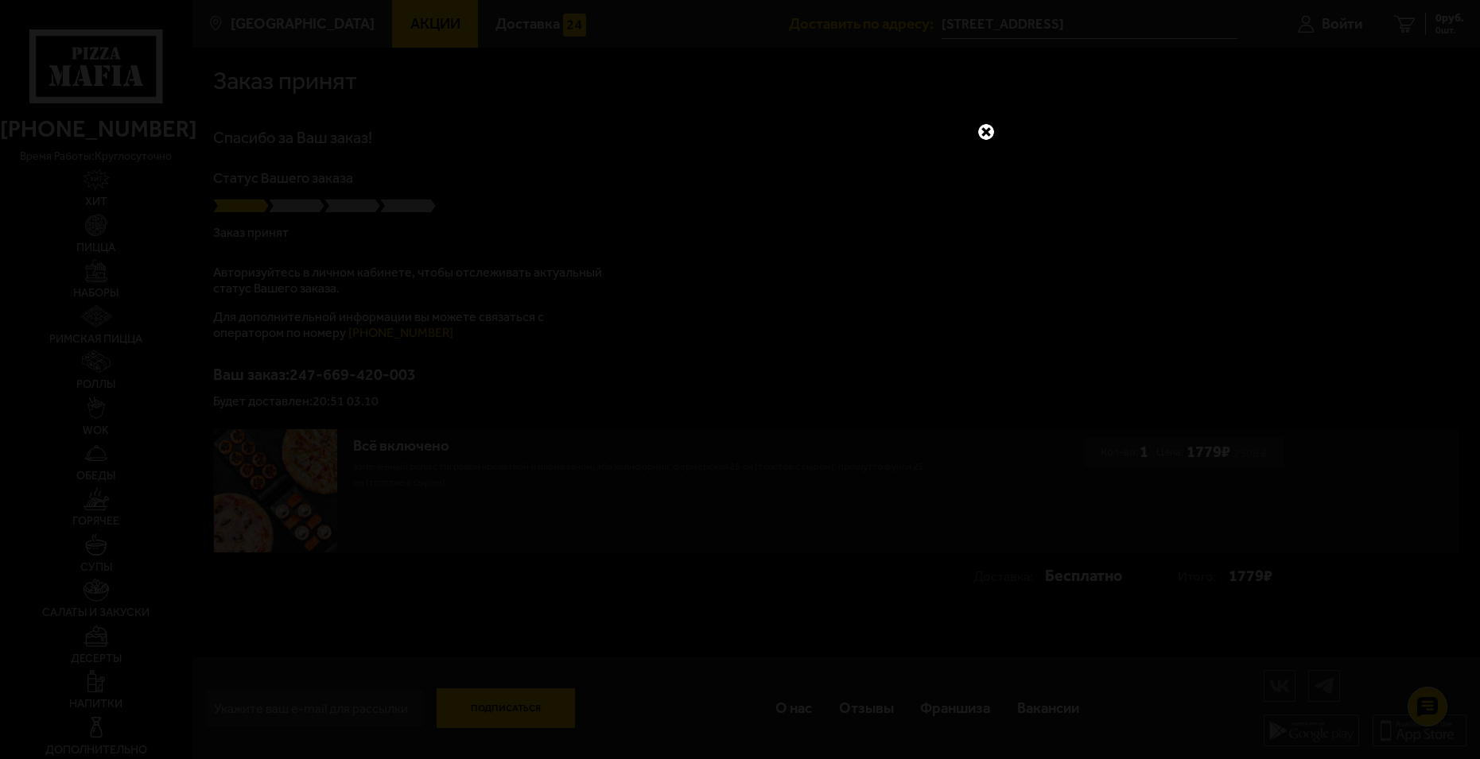
click at [979, 130] on link at bounding box center [986, 132] width 21 height 21
